Goal: Task Accomplishment & Management: Complete application form

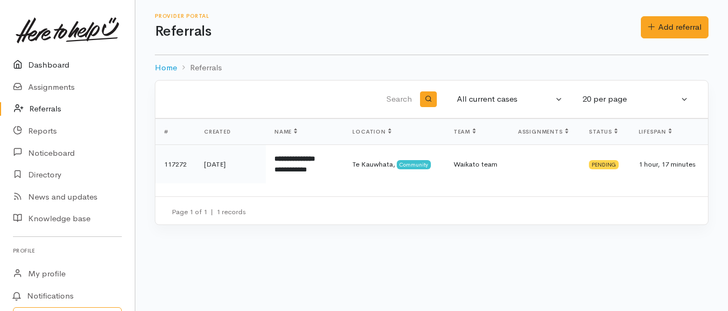
click at [39, 66] on link "Dashboard" at bounding box center [67, 65] width 135 height 22
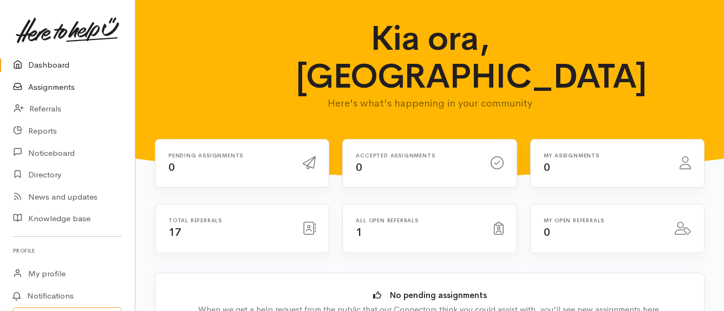
click at [62, 88] on link "Assignments" at bounding box center [67, 87] width 135 height 22
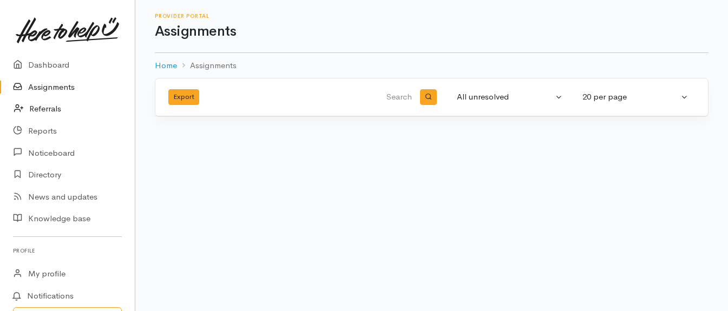
click at [51, 107] on link "Referrals" at bounding box center [67, 109] width 135 height 22
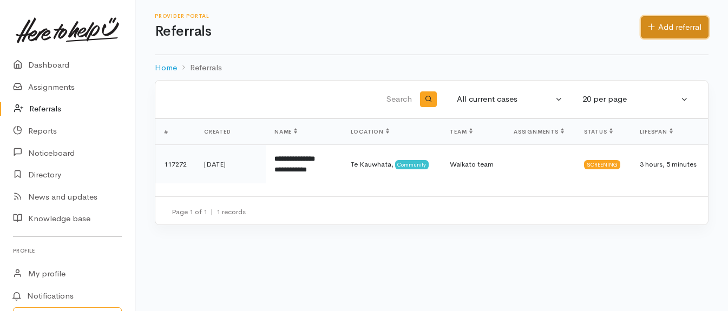
click at [693, 25] on link "Add referral" at bounding box center [675, 27] width 68 height 22
